Goal: Information Seeking & Learning: Learn about a topic

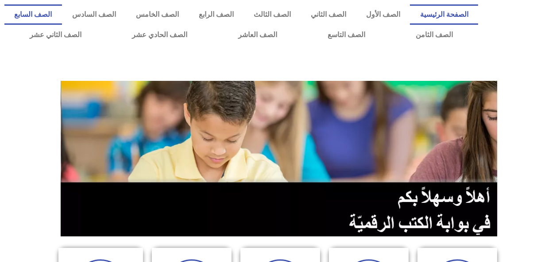
click at [62, 14] on link "الصف السابع" at bounding box center [32, 14] width 57 height 20
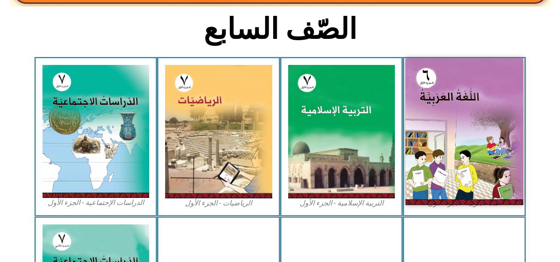
scroll to position [221, 0]
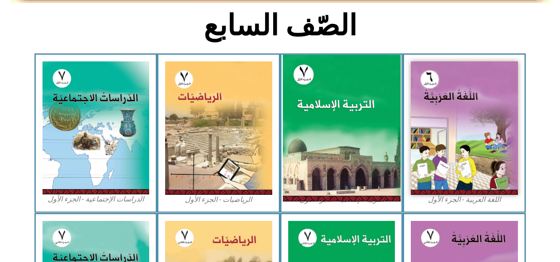
click at [339, 141] on img at bounding box center [341, 128] width 118 height 147
click at [336, 140] on img at bounding box center [341, 128] width 118 height 147
click at [352, 151] on img at bounding box center [341, 128] width 118 height 147
click at [328, 199] on img at bounding box center [341, 128] width 118 height 147
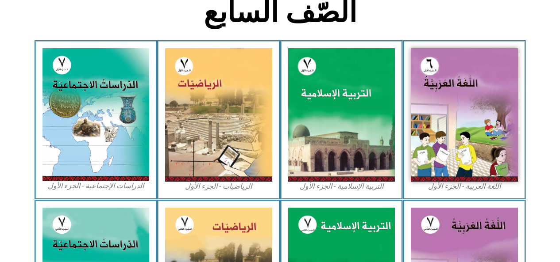
scroll to position [218, 0]
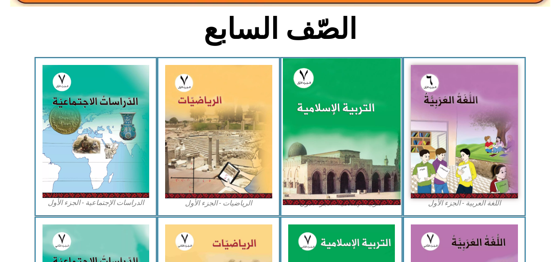
click at [324, 87] on img at bounding box center [341, 131] width 118 height 147
click at [328, 143] on img at bounding box center [341, 131] width 118 height 147
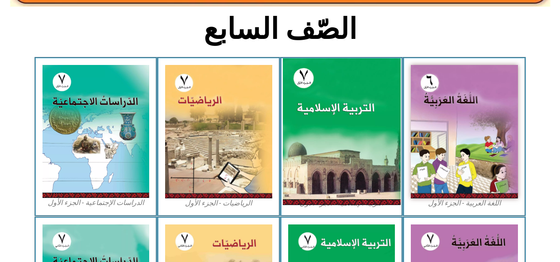
click at [328, 143] on img at bounding box center [341, 131] width 118 height 147
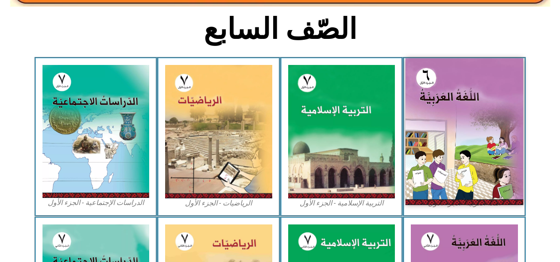
click at [416, 132] on img at bounding box center [464, 131] width 118 height 147
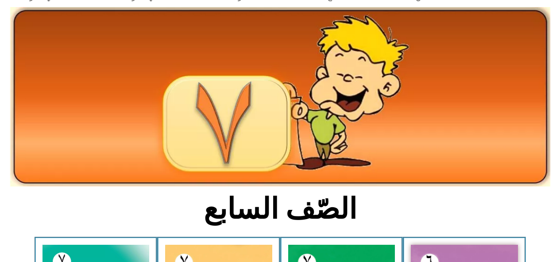
scroll to position [0, 0]
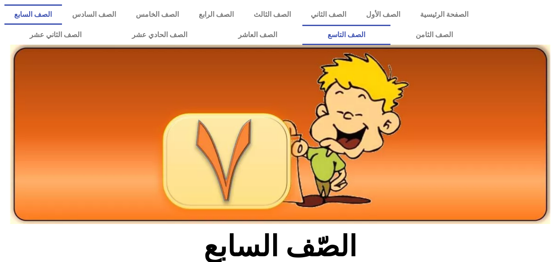
click at [390, 37] on link "الصف التاسع" at bounding box center [346, 35] width 88 height 20
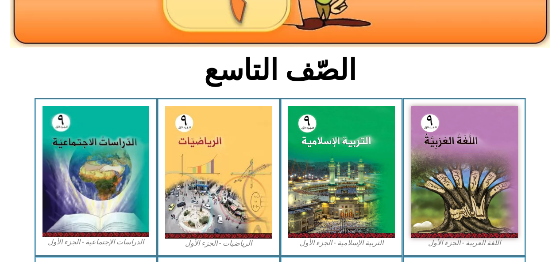
scroll to position [221, 0]
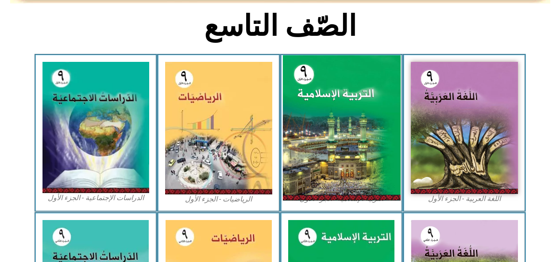
click at [342, 114] on img at bounding box center [341, 128] width 118 height 146
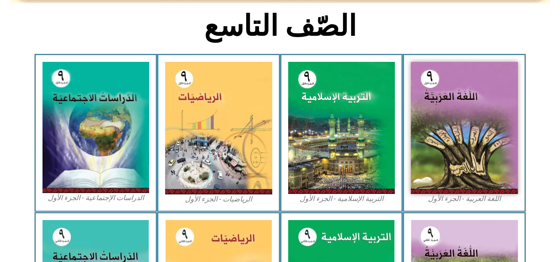
click at [395, 22] on h2 "الصّف التاسع" at bounding box center [280, 26] width 292 height 34
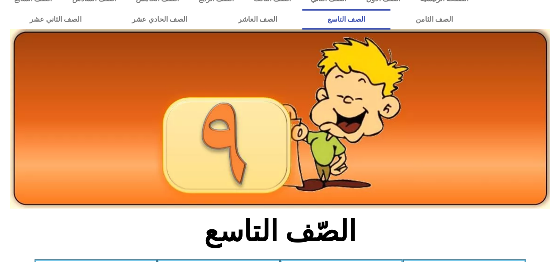
scroll to position [0, 0]
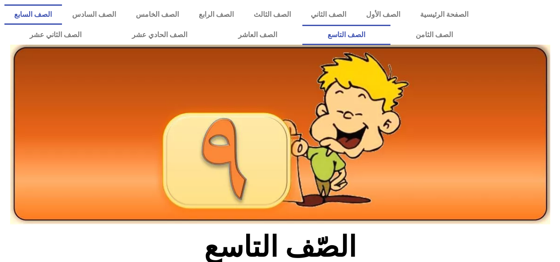
click at [62, 15] on link "الصف السابع" at bounding box center [32, 14] width 57 height 20
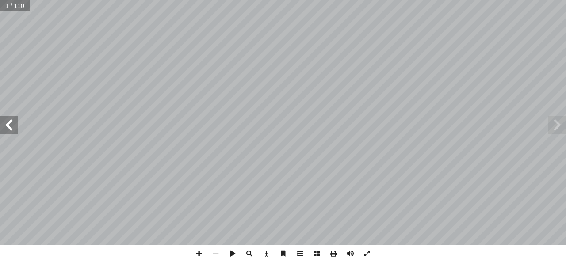
click at [13, 130] on span at bounding box center [9, 125] width 18 height 18
click at [565, 131] on span at bounding box center [557, 125] width 18 height 18
click at [215, 252] on span at bounding box center [215, 253] width 17 height 17
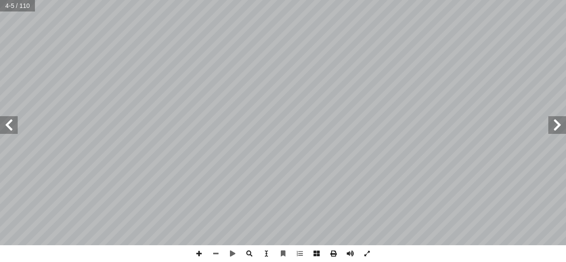
click at [11, 8] on input "text" at bounding box center [17, 5] width 34 height 11
type input "**"
click at [8, 128] on span at bounding box center [9, 125] width 18 height 18
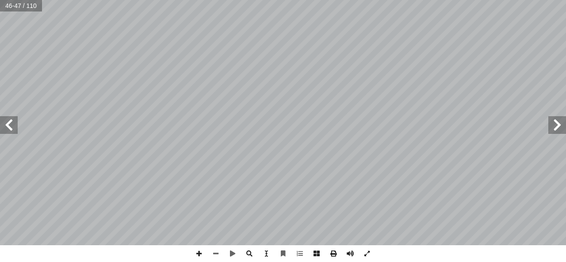
click at [8, 128] on span at bounding box center [9, 125] width 18 height 18
click at [9, 126] on span at bounding box center [9, 125] width 18 height 18
click at [11, 127] on span at bounding box center [9, 125] width 18 height 18
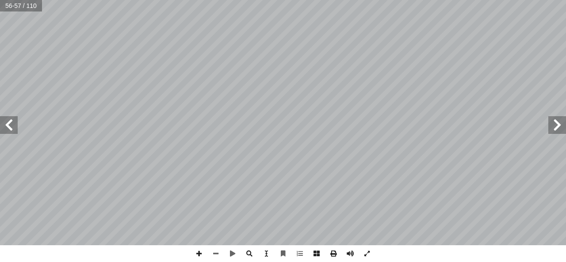
click at [9, 127] on span at bounding box center [9, 125] width 18 height 18
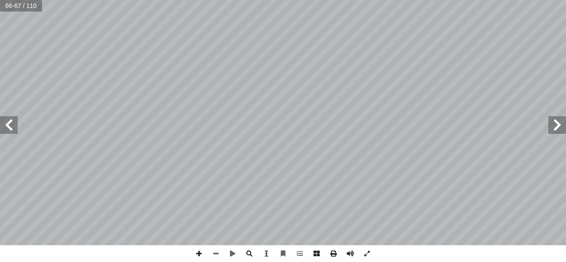
click at [9, 127] on span at bounding box center [9, 125] width 18 height 18
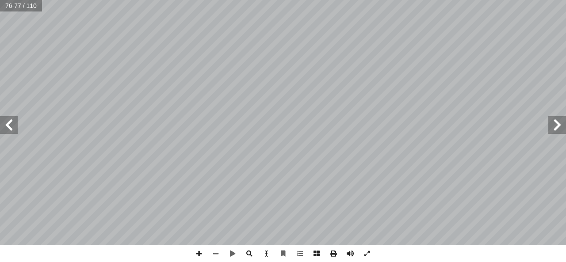
click at [9, 127] on span at bounding box center [9, 125] width 18 height 18
click at [119, 131] on div "درين على: � ن يكونوا ق أ ا ية الدرس � ع من الطلبة بعد نه ّ توق ُ ي هداف: أ ال� …" at bounding box center [283, 122] width 566 height 245
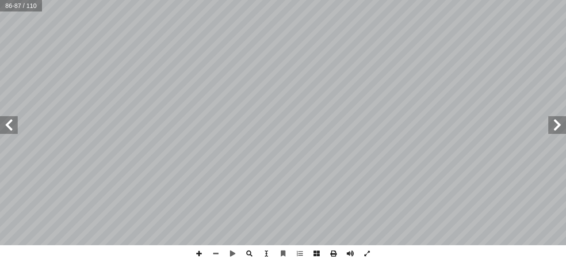
click at [554, 127] on span at bounding box center [557, 125] width 18 height 18
click at [8, 127] on span at bounding box center [9, 125] width 18 height 18
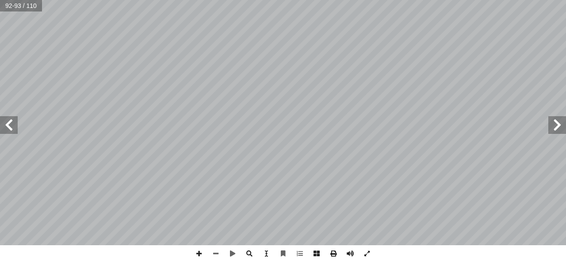
click at [8, 127] on span at bounding box center [9, 125] width 18 height 18
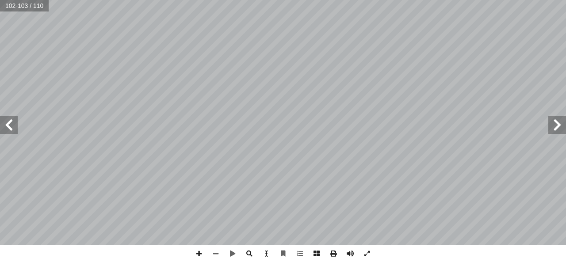
click at [8, 127] on span at bounding box center [9, 125] width 18 height 18
click at [7, 128] on span at bounding box center [9, 125] width 18 height 18
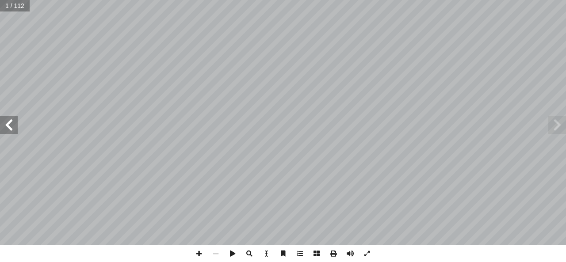
click at [8, 128] on span at bounding box center [9, 125] width 18 height 18
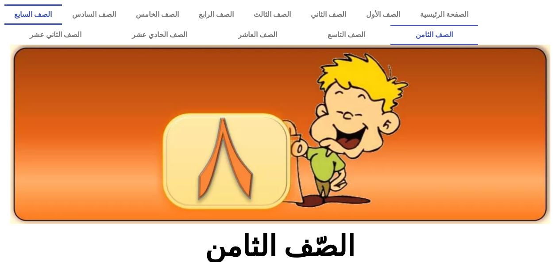
click at [62, 12] on link "الصف السابع" at bounding box center [32, 14] width 57 height 20
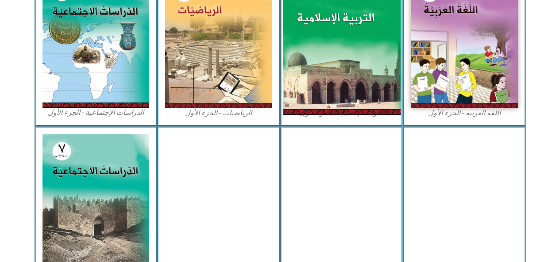
scroll to position [310, 0]
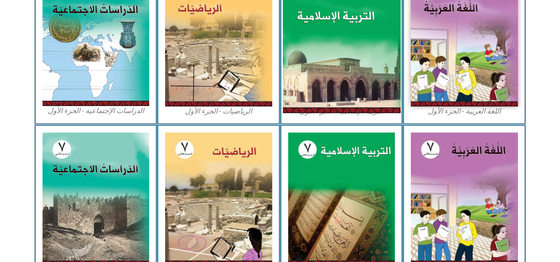
click at [335, 73] on img at bounding box center [341, 39] width 118 height 147
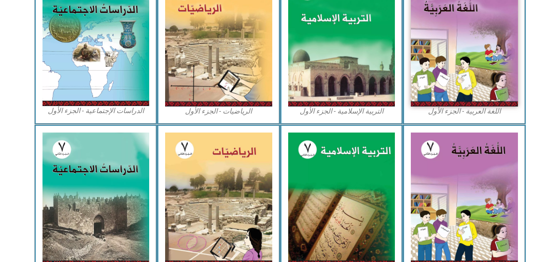
click at [349, 111] on figcaption "التربية الإسلامية - الجزء الأول" at bounding box center [341, 112] width 107 height 10
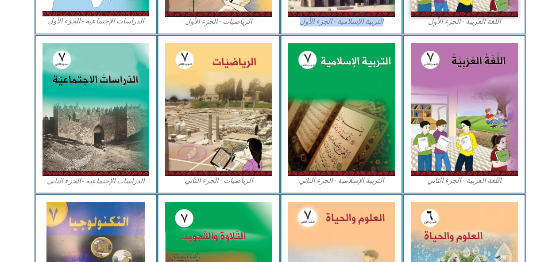
scroll to position [442, 0]
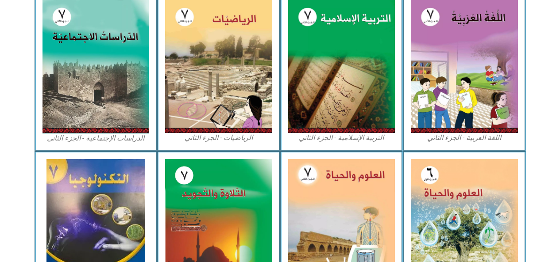
click at [349, 110] on img at bounding box center [341, 67] width 107 height 134
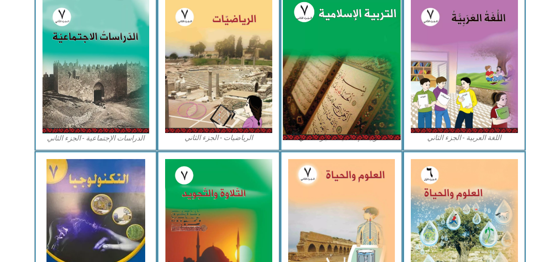
click at [349, 110] on img at bounding box center [341, 66] width 118 height 147
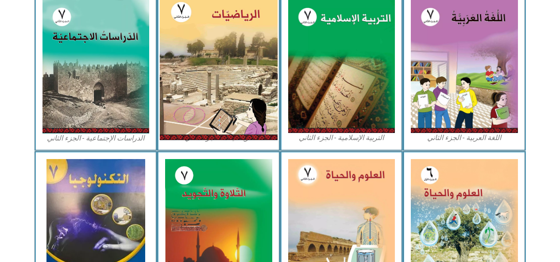
click at [235, 105] on img at bounding box center [219, 66] width 118 height 147
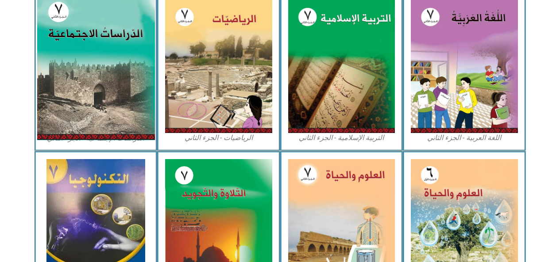
click at [117, 122] on img at bounding box center [96, 66] width 118 height 147
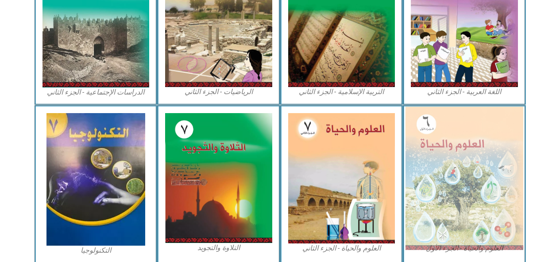
scroll to position [527, 0]
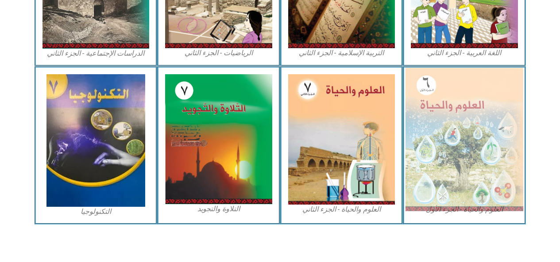
click at [454, 167] on img at bounding box center [464, 139] width 118 height 143
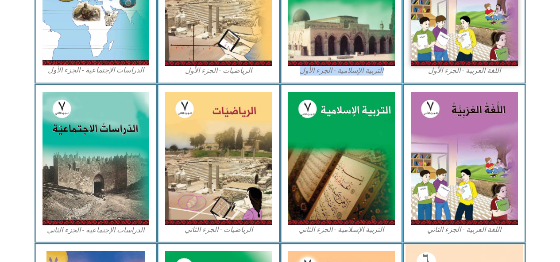
scroll to position [173, 0]
